Goal: Go to known website: Access a specific website the user already knows

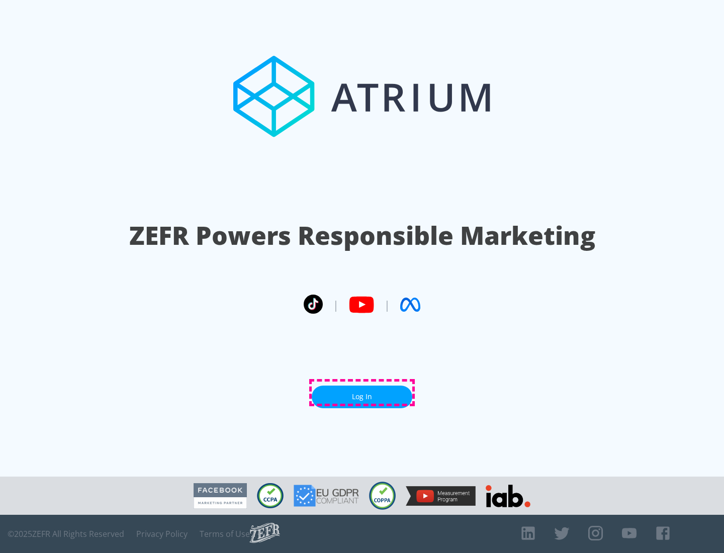
click at [362, 393] on link "Log In" at bounding box center [362, 396] width 101 height 23
